Goal: Use online tool/utility: Utilize a website feature to perform a specific function

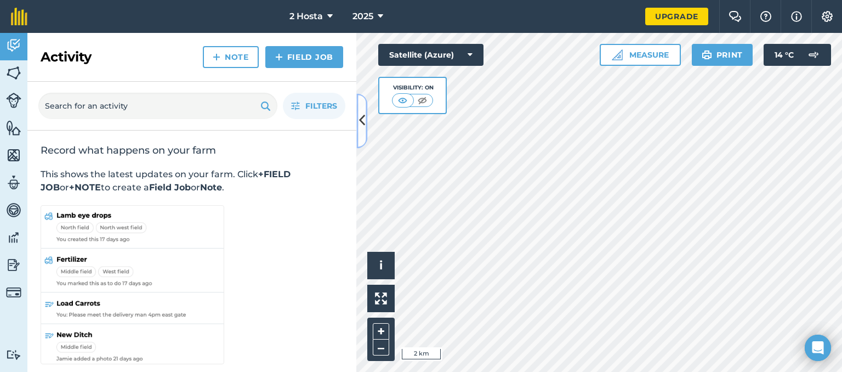
click at [361, 120] on icon at bounding box center [362, 120] width 6 height 19
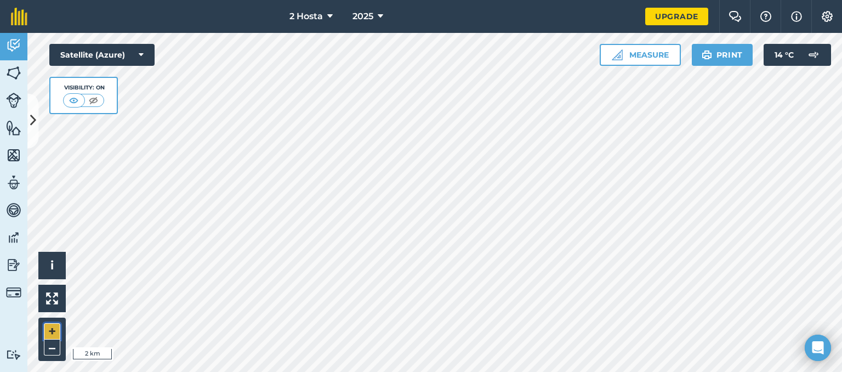
click at [53, 333] on button "+" at bounding box center [52, 331] width 16 height 16
click at [52, 333] on button "+" at bounding box center [52, 331] width 16 height 16
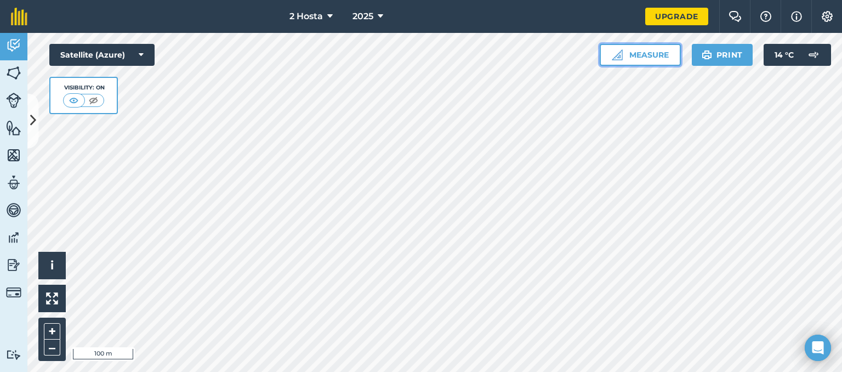
click at [637, 62] on button "Measure" at bounding box center [640, 55] width 81 height 22
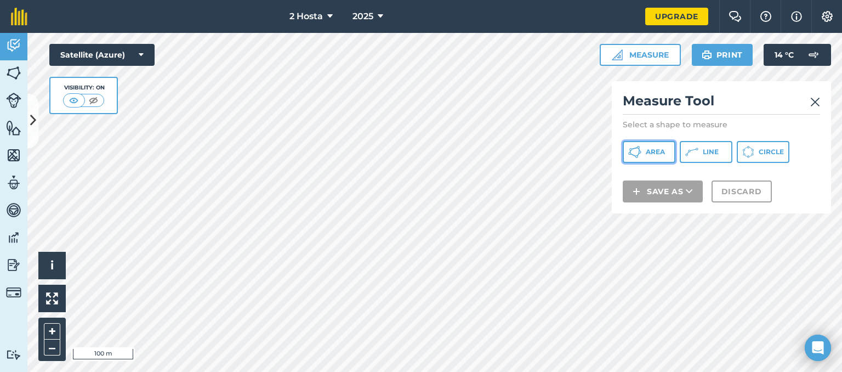
click at [655, 156] on span "Area" at bounding box center [655, 152] width 19 height 9
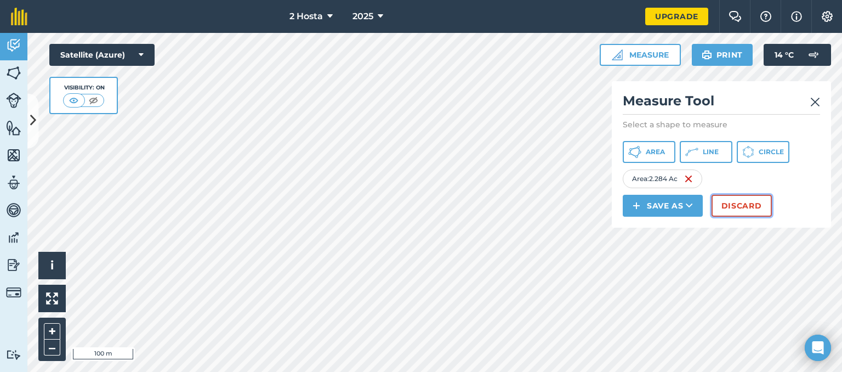
click at [758, 217] on button "Discard" at bounding box center [742, 206] width 60 height 22
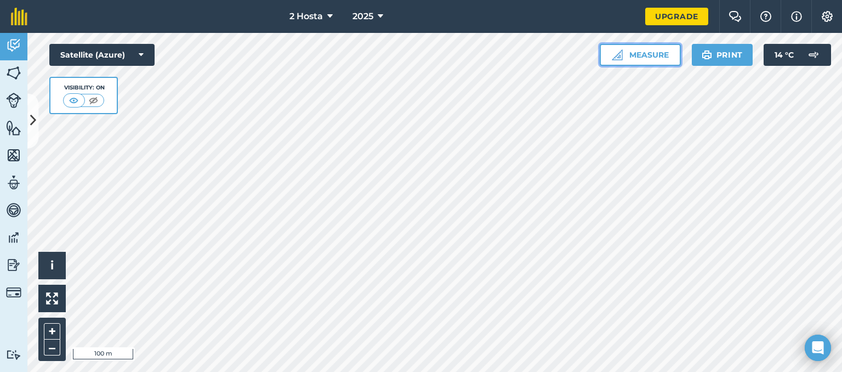
click at [628, 59] on button "Measure" at bounding box center [640, 55] width 81 height 22
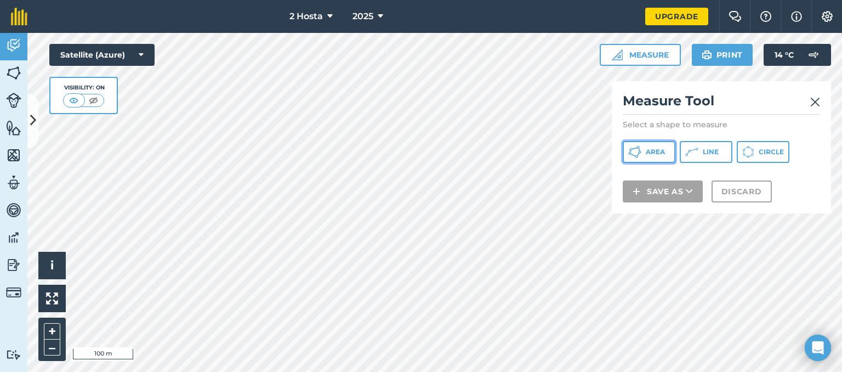
click at [655, 156] on span "Area" at bounding box center [655, 152] width 19 height 9
